Goal: Information Seeking & Learning: Find specific fact

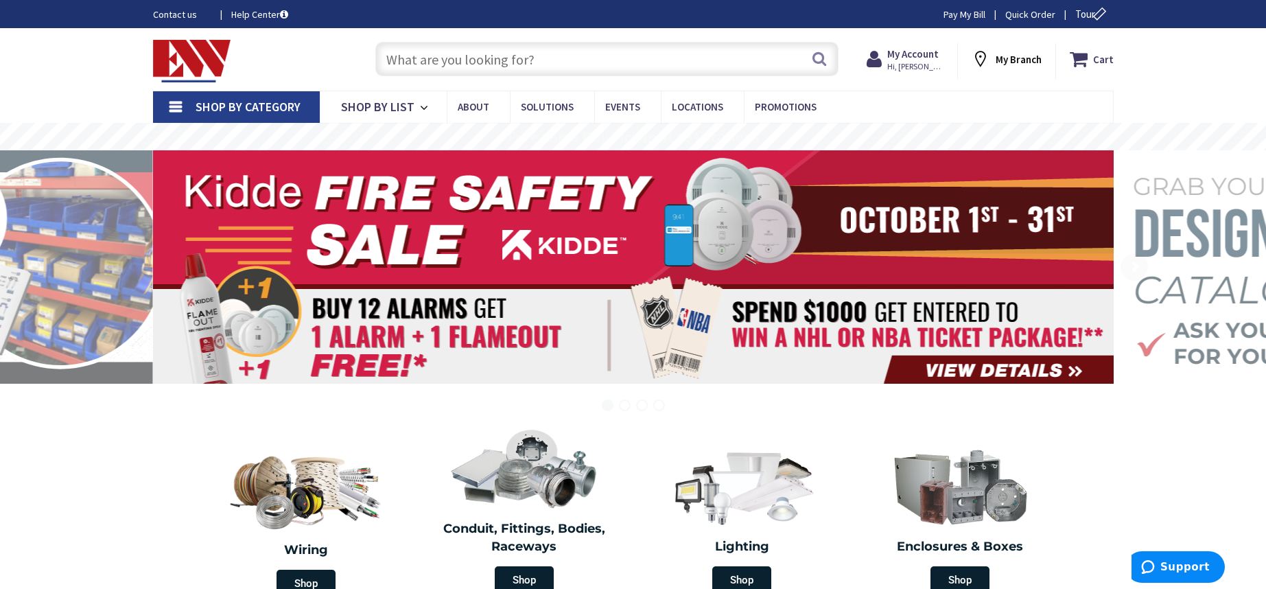
click at [593, 53] on input "text" at bounding box center [606, 59] width 463 height 34
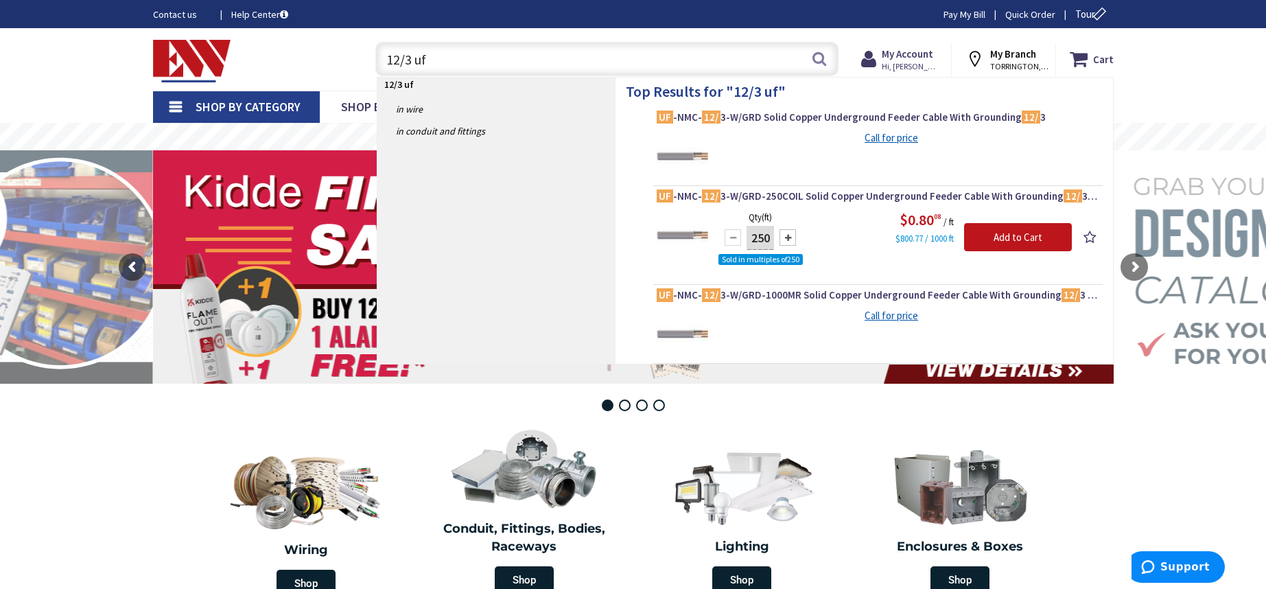
drag, startPoint x: 447, startPoint y: 63, endPoint x: 412, endPoint y: 61, distance: 35.1
click at [412, 61] on input "12/3 uf" at bounding box center [606, 59] width 463 height 34
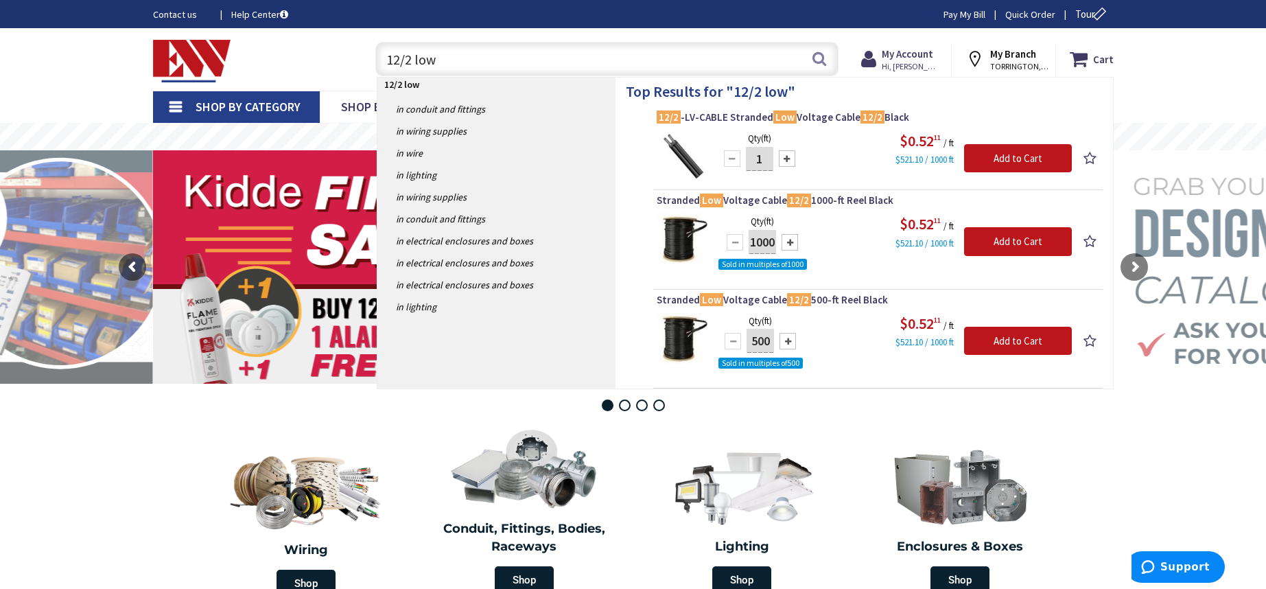
drag, startPoint x: 470, startPoint y: 63, endPoint x: 338, endPoint y: 16, distance: 139.7
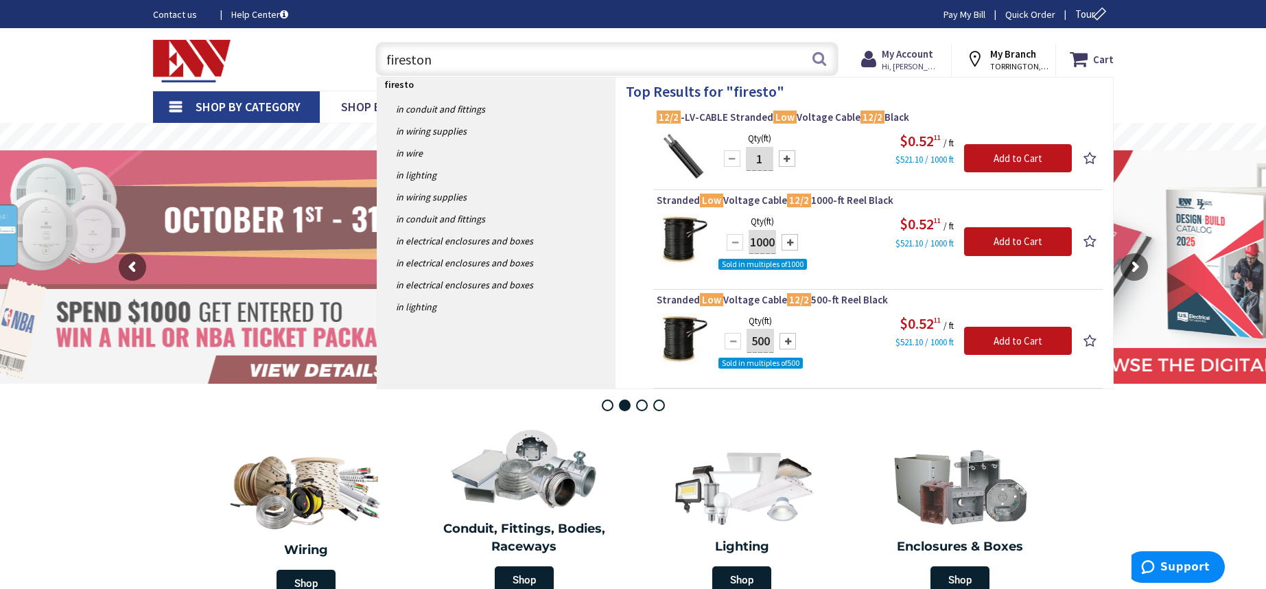
type input "firestone"
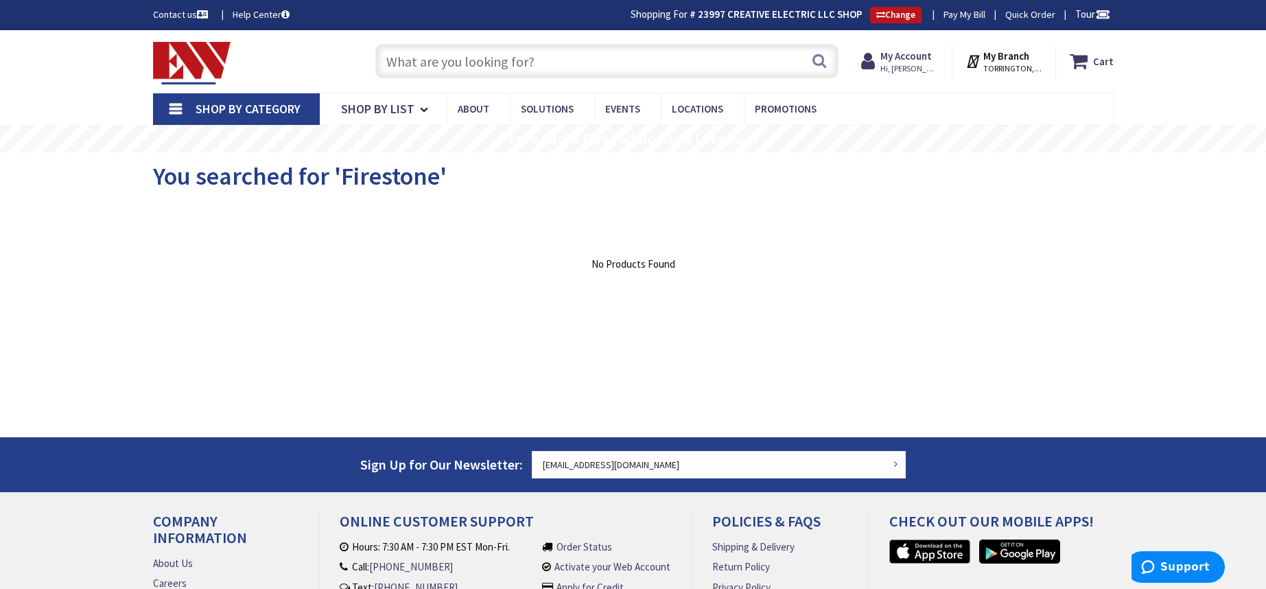
click at [534, 62] on input "text" at bounding box center [606, 61] width 463 height 34
drag, startPoint x: 548, startPoint y: 64, endPoint x: 343, endPoint y: 51, distance: 205.6
click at [337, 52] on div "Toggle Nav Search Cart My Cart Close" at bounding box center [633, 61] width 981 height 46
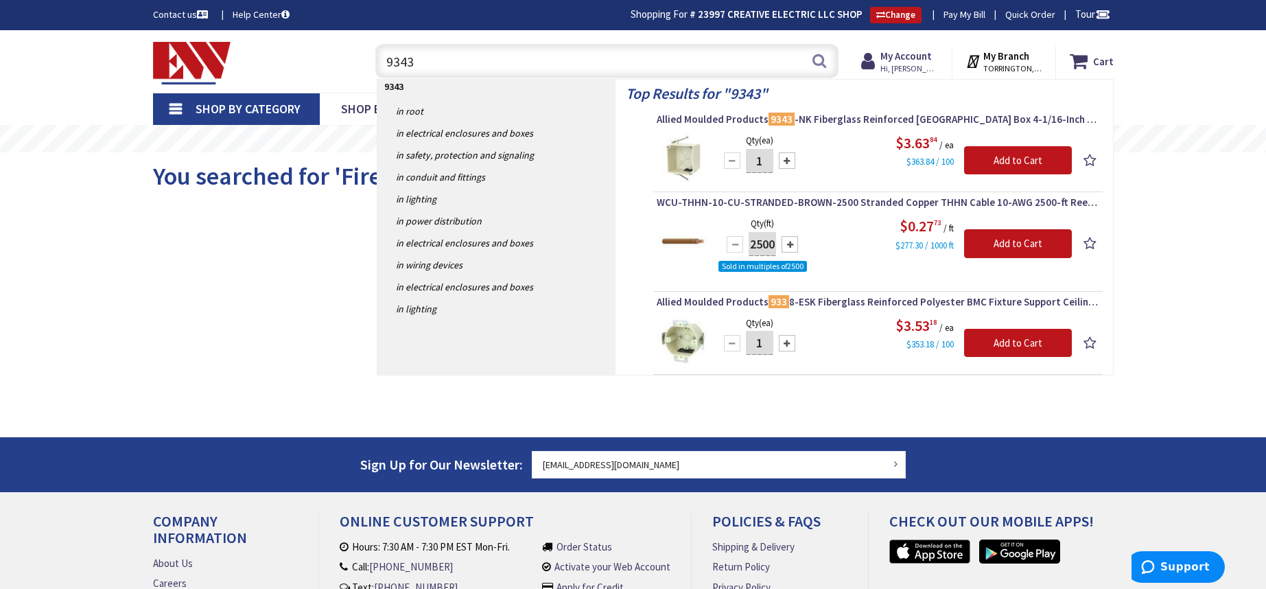
click at [471, 60] on input "9343" at bounding box center [606, 61] width 463 height 34
type input "9"
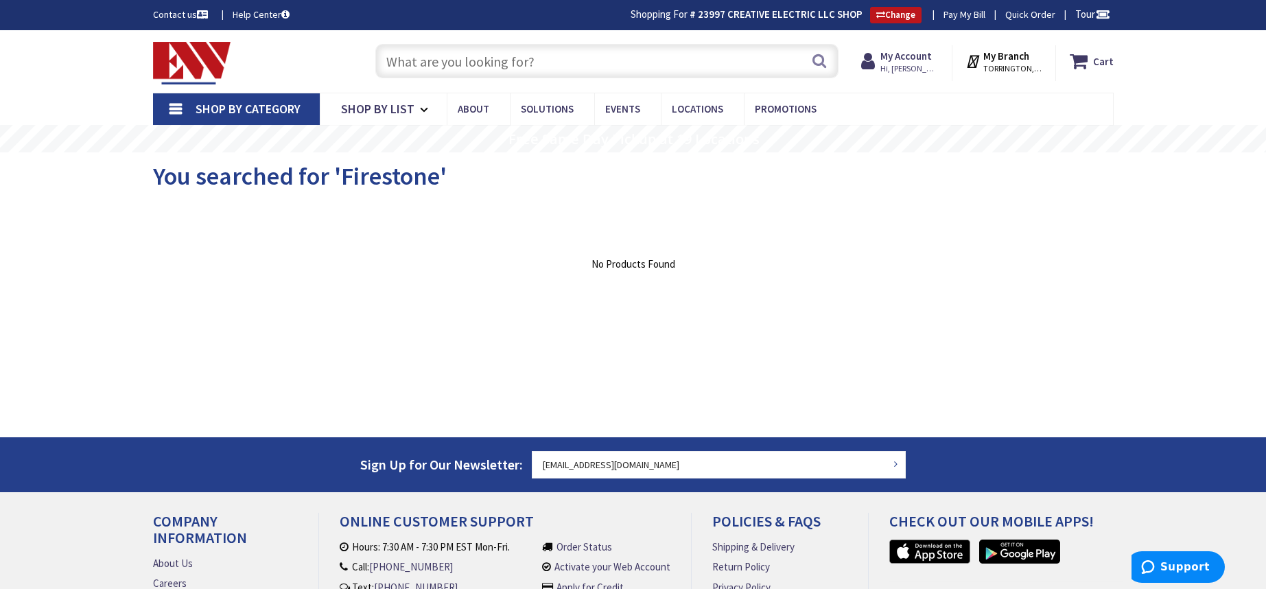
drag, startPoint x: 539, startPoint y: 65, endPoint x: 384, endPoint y: 49, distance: 156.5
click at [384, 49] on input "text" at bounding box center [606, 61] width 463 height 34
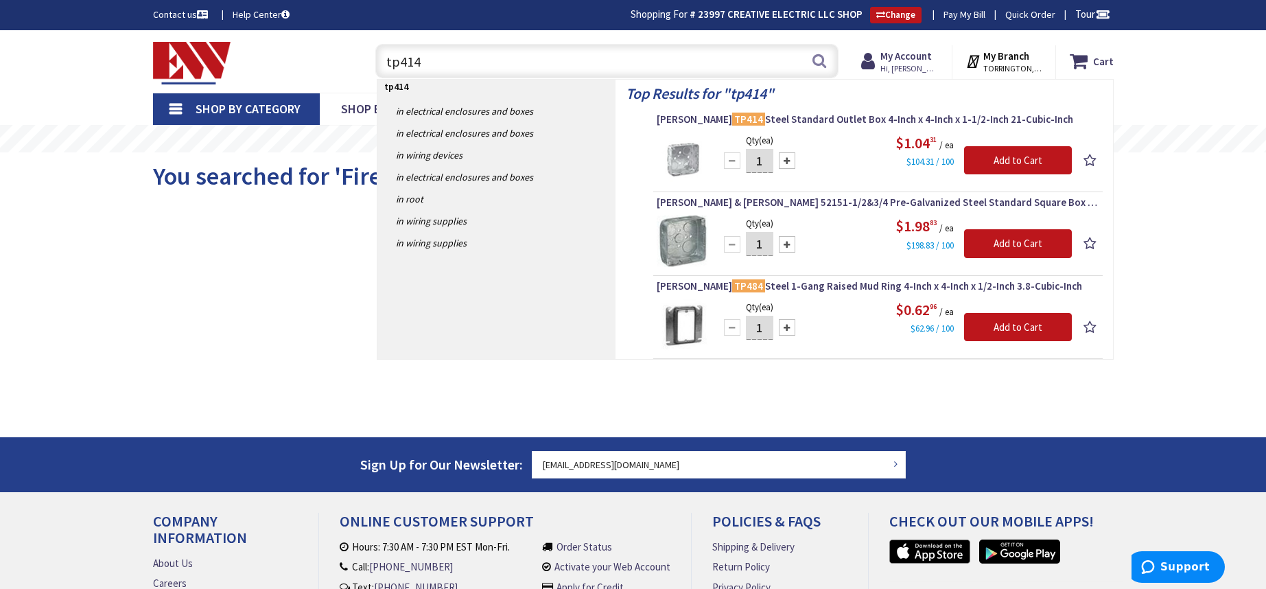
drag, startPoint x: 451, startPoint y: 62, endPoint x: 366, endPoint y: 56, distance: 85.3
click at [366, 56] on div "tp414 tp414 Search" at bounding box center [603, 60] width 491 height 44
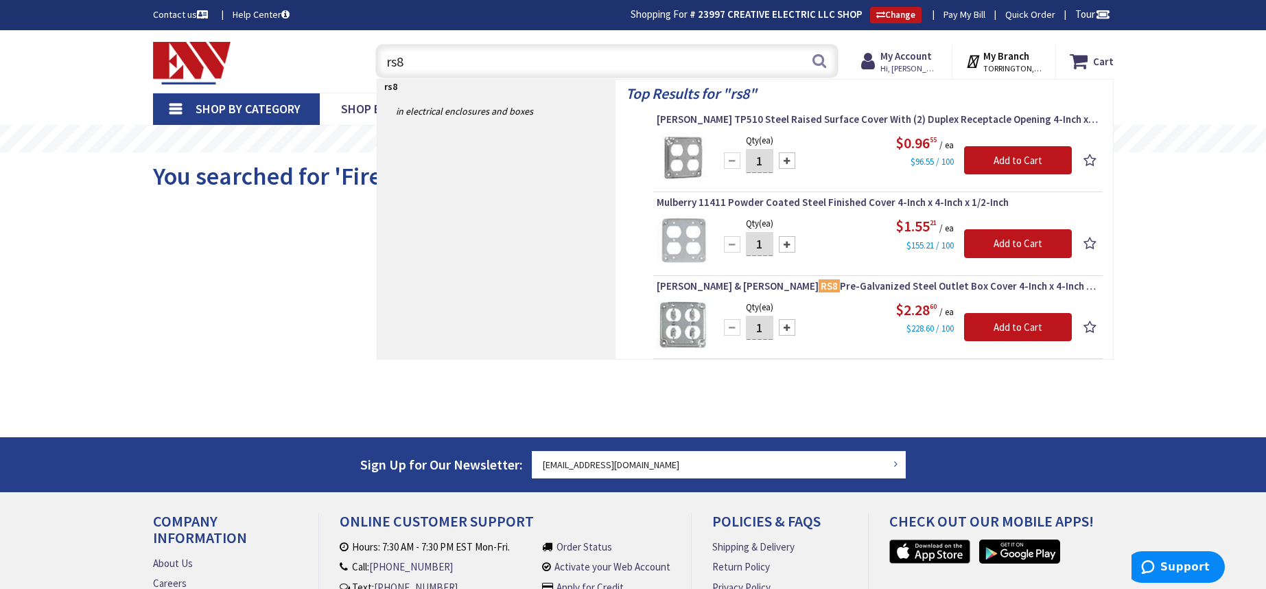
drag, startPoint x: 445, startPoint y: 58, endPoint x: 255, endPoint y: 57, distance: 190.1
click at [250, 59] on div "Toggle Nav rs8 rs8 Search Cart My Cart Close You have no items in your shopping…" at bounding box center [633, 61] width 981 height 46
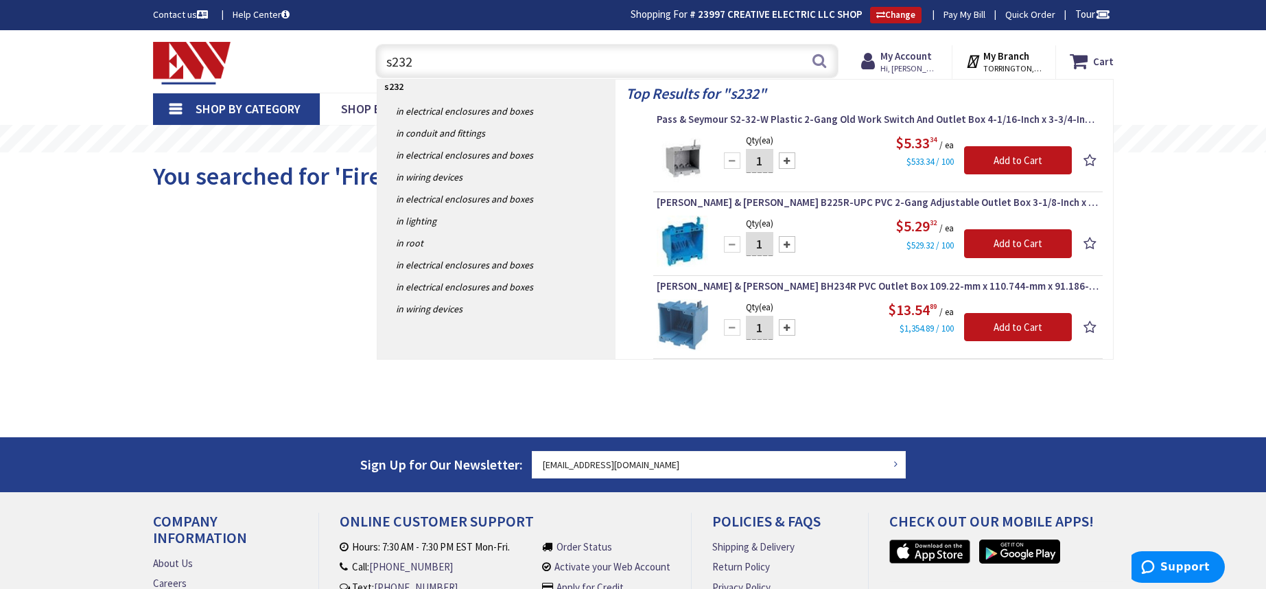
drag, startPoint x: 427, startPoint y: 60, endPoint x: 352, endPoint y: 58, distance: 74.8
click at [352, 58] on div "Toggle Nav s232 s232 Search Cart My Cart Close You have no items in your shoppi…" at bounding box center [633, 61] width 981 height 46
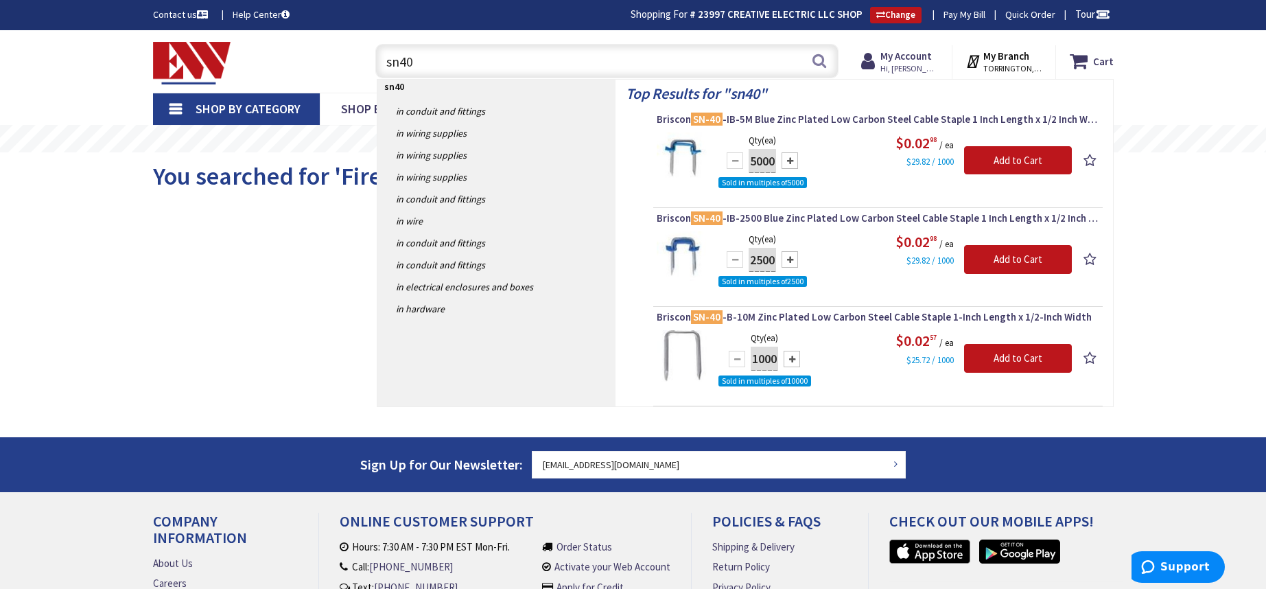
drag, startPoint x: 444, startPoint y: 65, endPoint x: 373, endPoint y: 60, distance: 70.8
click at [373, 60] on div "sn40 sn40 Search" at bounding box center [603, 60] width 470 height 44
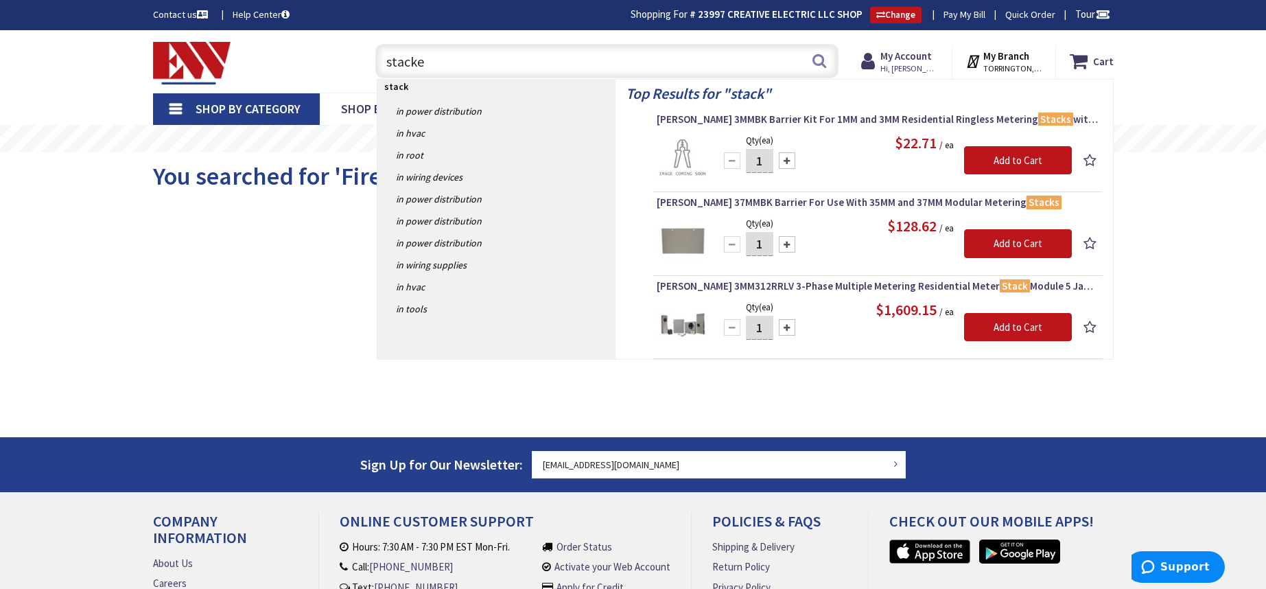
type input "stacker"
